Goal: Task Accomplishment & Management: Manage account settings

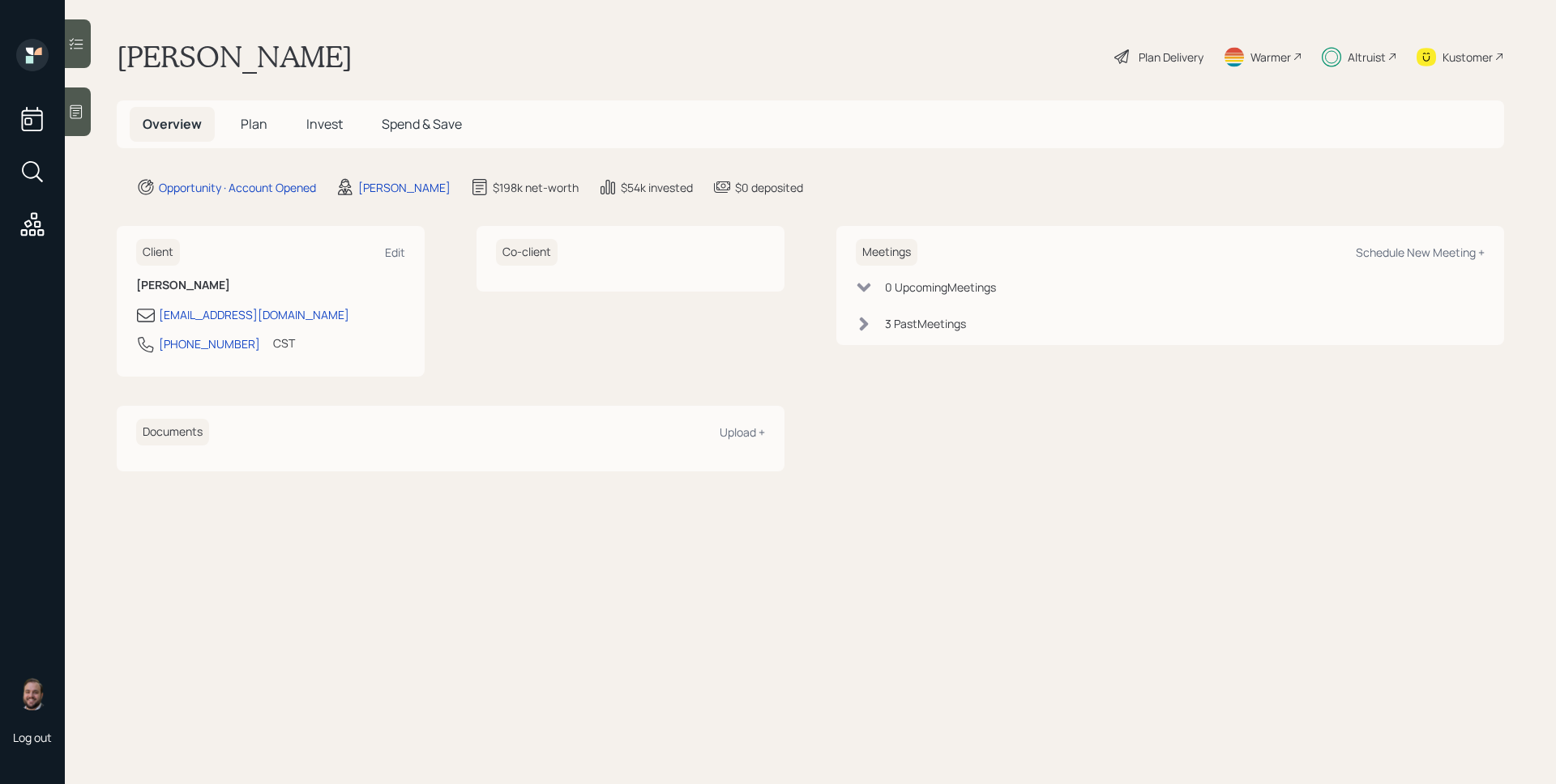
click at [318, 129] on span "Invest" at bounding box center [324, 124] width 36 height 18
